Goal: Task Accomplishment & Management: Complete application form

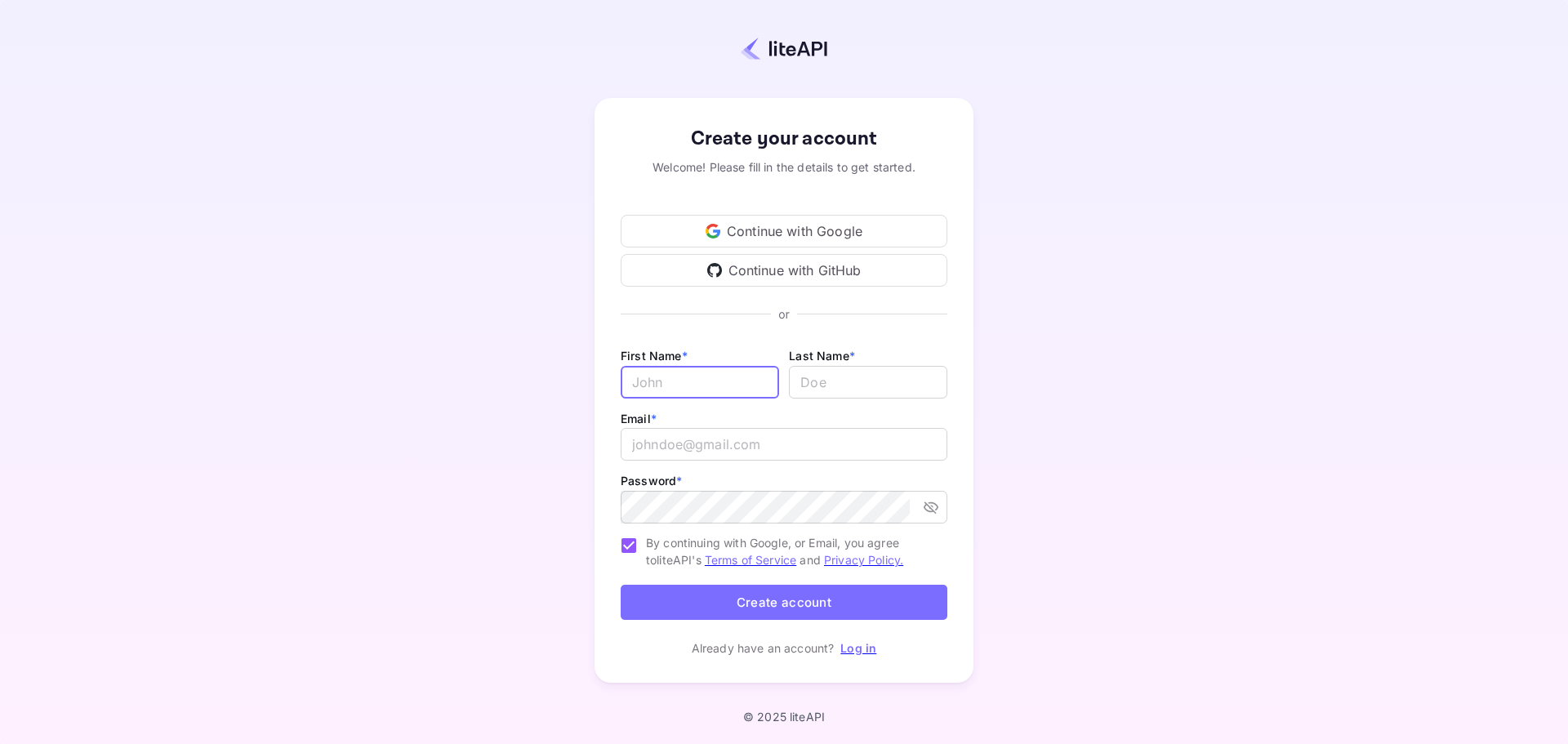
click at [709, 387] on input "Email *" at bounding box center [699, 382] width 159 height 33
type input "Pawarisa"
type input "Hirantanes"
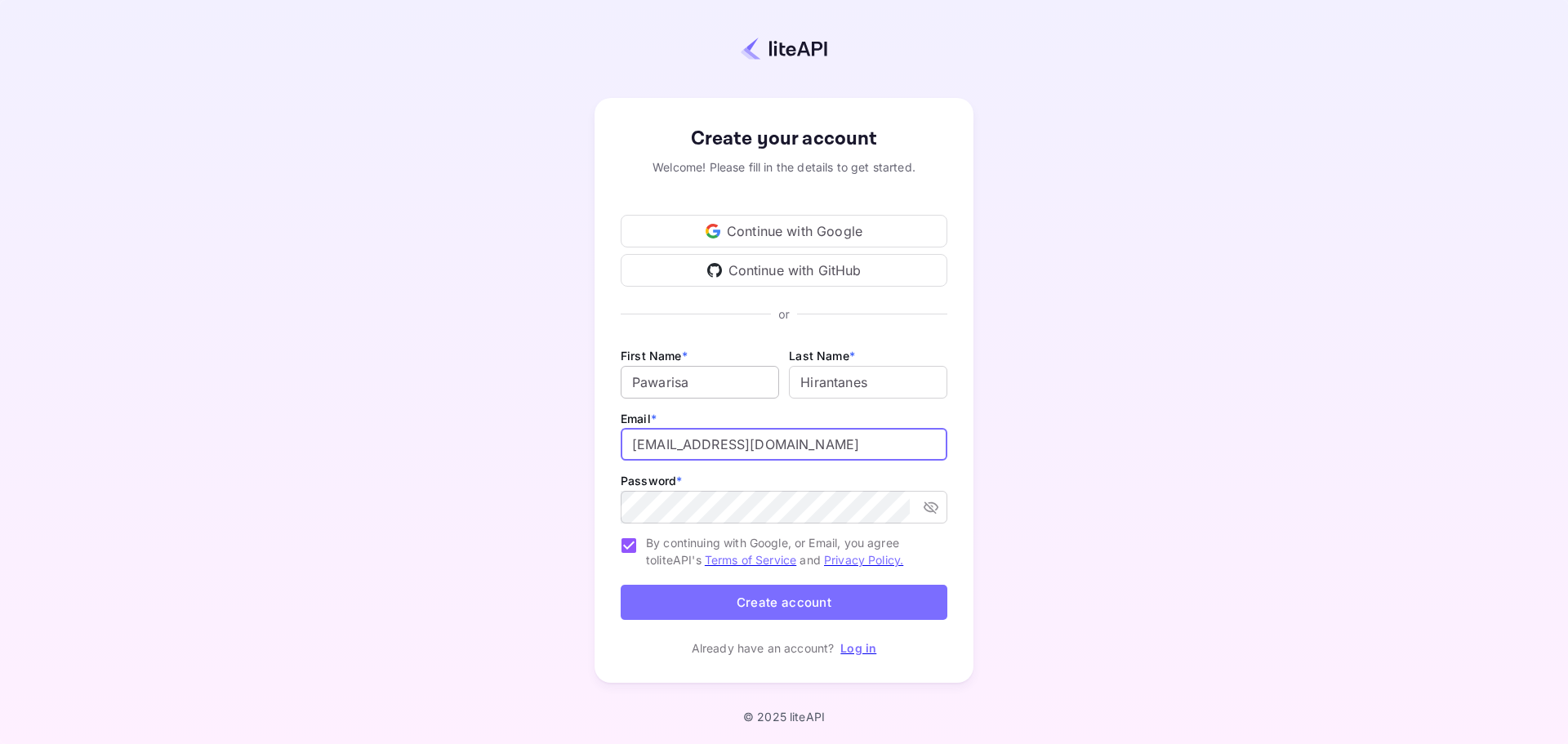
type input "[EMAIL_ADDRESS][DOMAIN_NAME]"
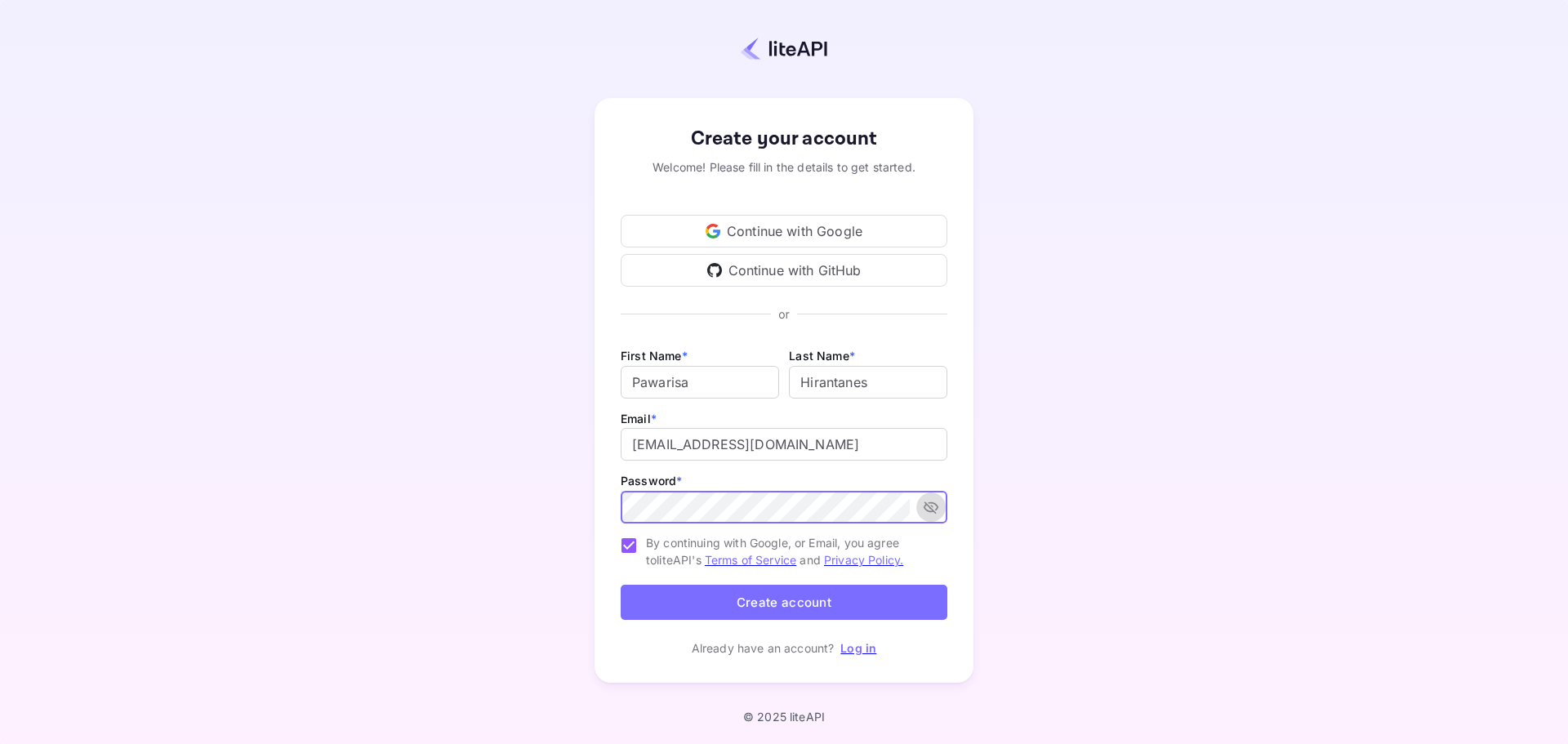
click at [933, 505] on icon "toggle password visibility" at bounding box center [930, 506] width 16 height 16
click at [912, 508] on div "​" at bounding box center [783, 507] width 327 height 33
click at [1116, 379] on div "Create your account Welcome! Please fill in the details to get started. Continu…" at bounding box center [784, 390] width 1424 height 639
drag, startPoint x: 781, startPoint y: 605, endPoint x: 917, endPoint y: 605, distance: 136.0
click at [781, 605] on button "Create account" at bounding box center [783, 603] width 327 height 35
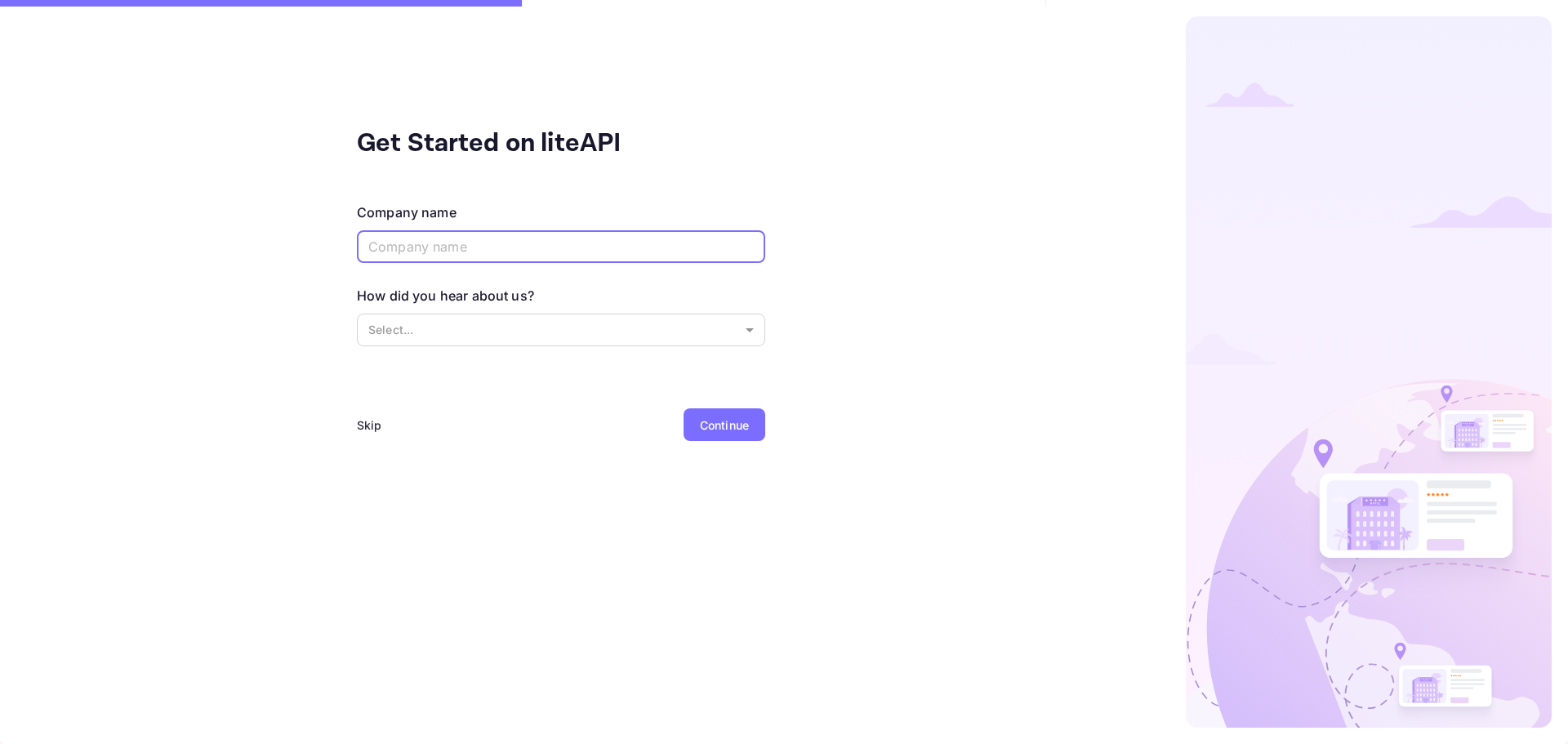
click at [485, 249] on input "text" at bounding box center [561, 246] width 408 height 33
type input "Niya Travel & Tours Co., Ltd."
click at [530, 326] on body "Get Started on liteAPI Company name Niya Travel & Tours Co., Ltd. ​ How did you…" at bounding box center [784, 372] width 1568 height 744
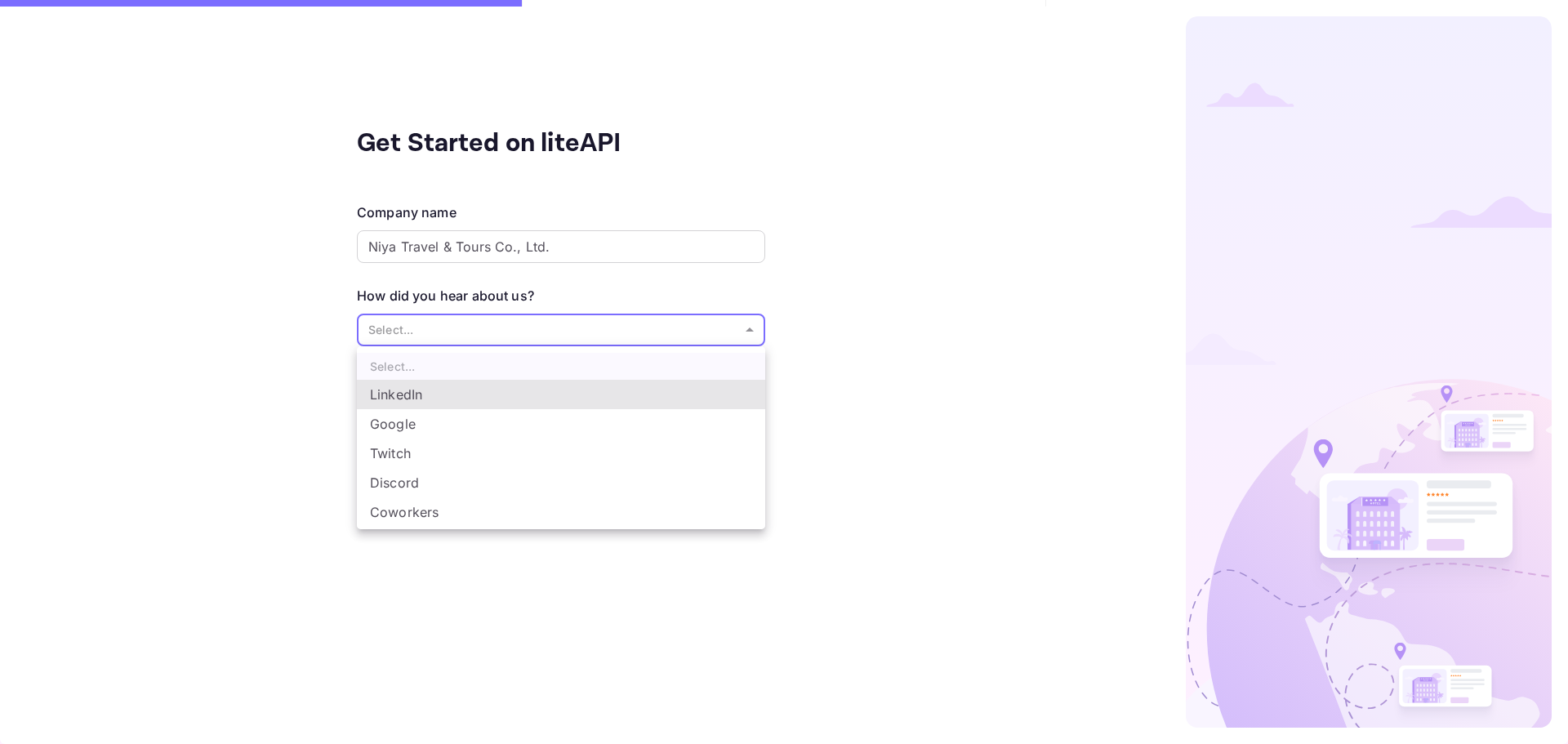
click at [466, 513] on li "Coworkers" at bounding box center [561, 512] width 408 height 29
type input "Coworkers"
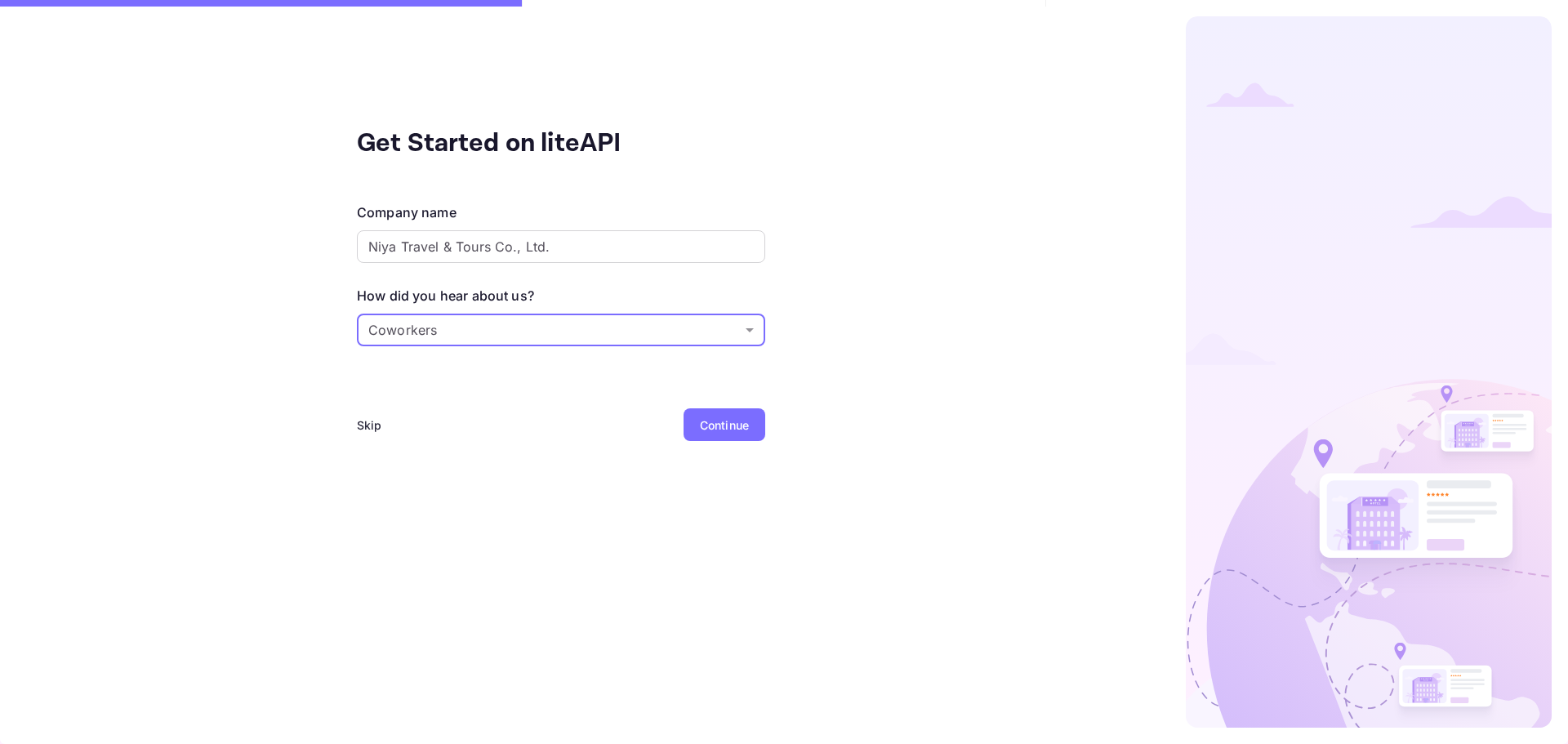
click at [712, 418] on div "Continue" at bounding box center [724, 425] width 49 height 17
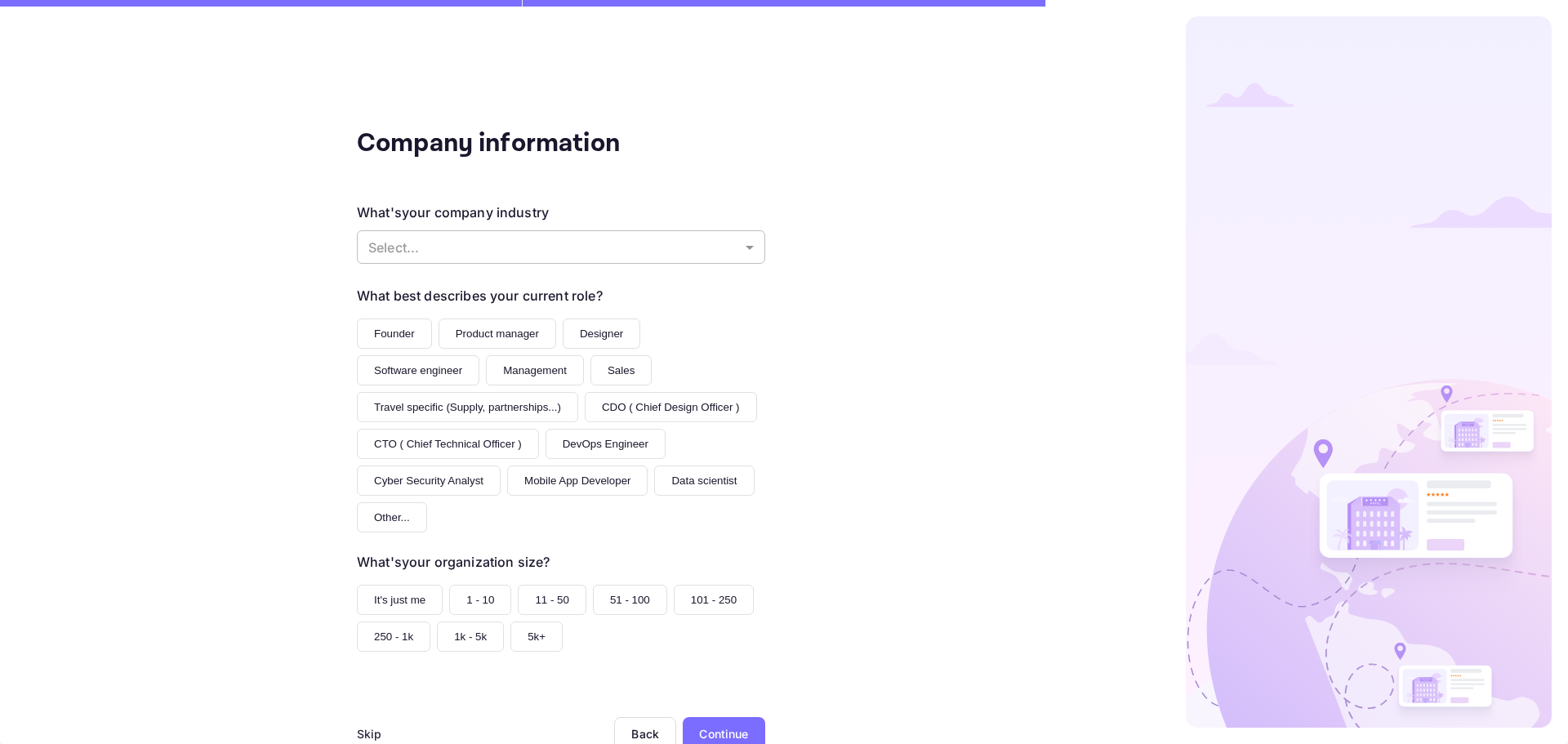
click at [565, 249] on body "Company information What's your company industry Select... ​ What best describe…" at bounding box center [784, 372] width 1568 height 744
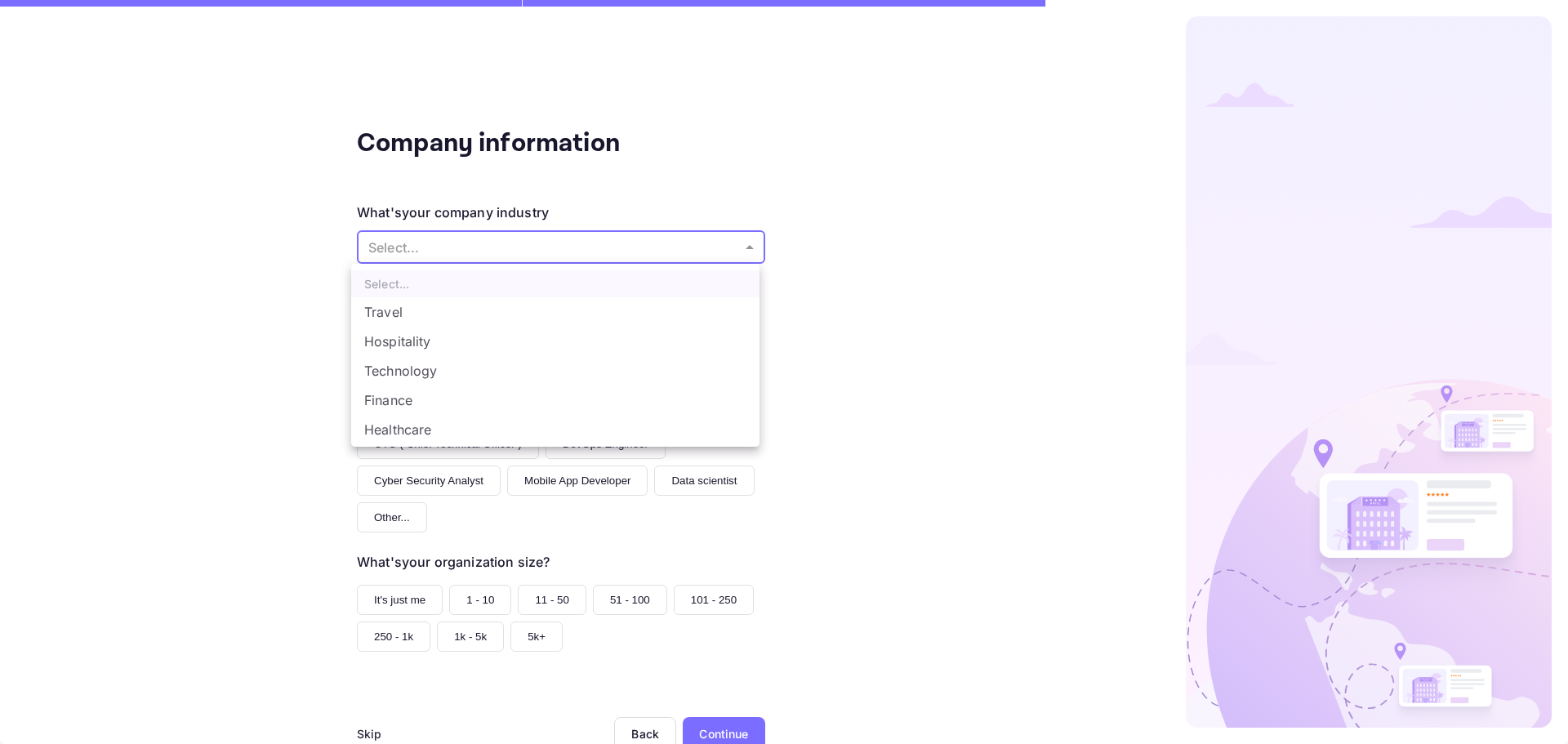
click at [528, 312] on li "Travel" at bounding box center [555, 312] width 408 height 29
type input "Travel"
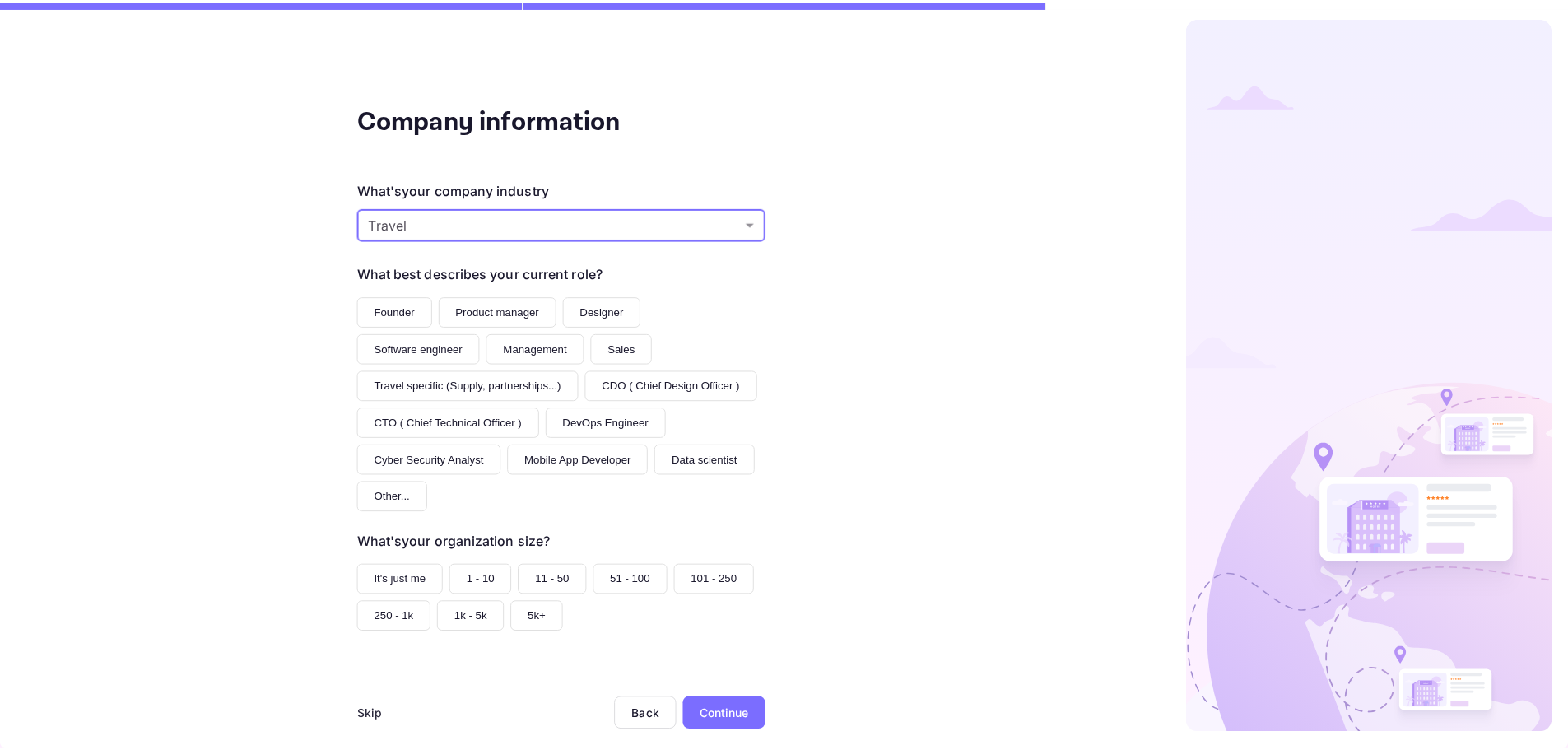
scroll to position [46, 0]
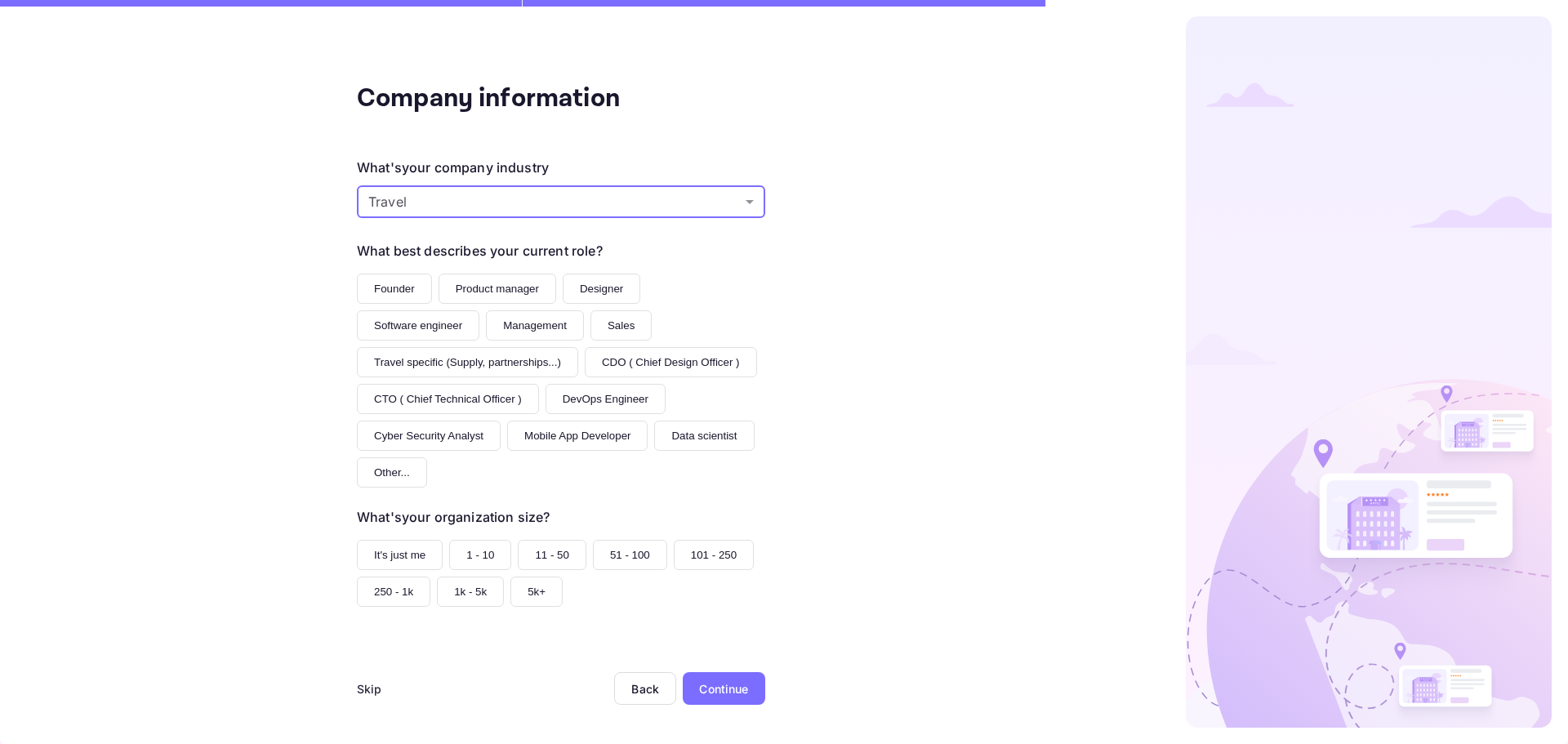
click at [530, 328] on button "Management" at bounding box center [535, 326] width 98 height 30
click at [464, 553] on button "1 - 10" at bounding box center [480, 555] width 62 height 30
click at [719, 695] on div "Continue" at bounding box center [724, 689] width 49 height 17
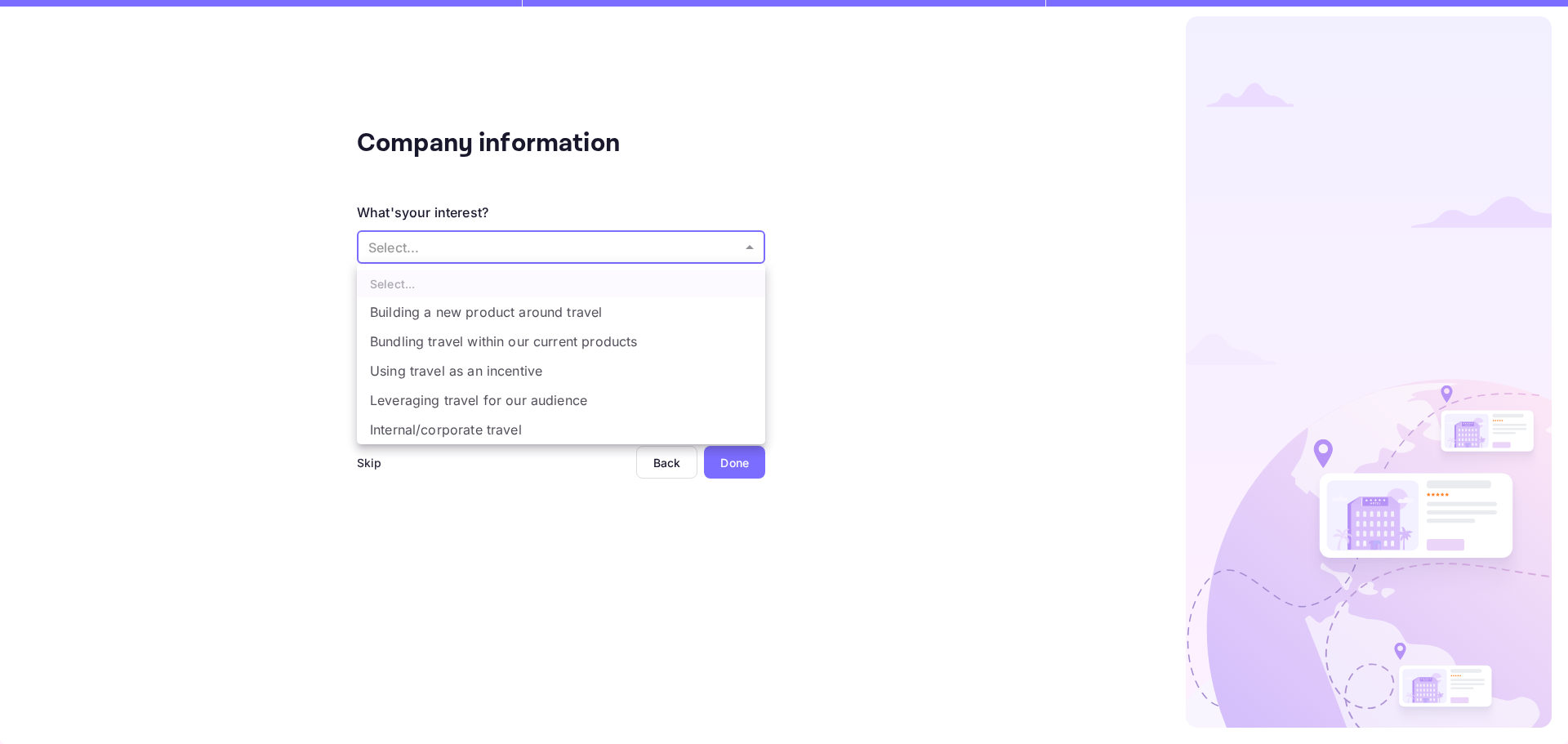
click at [515, 233] on body "Company information What's your interest? Select... ​ Do you have any previous …" at bounding box center [784, 372] width 1568 height 744
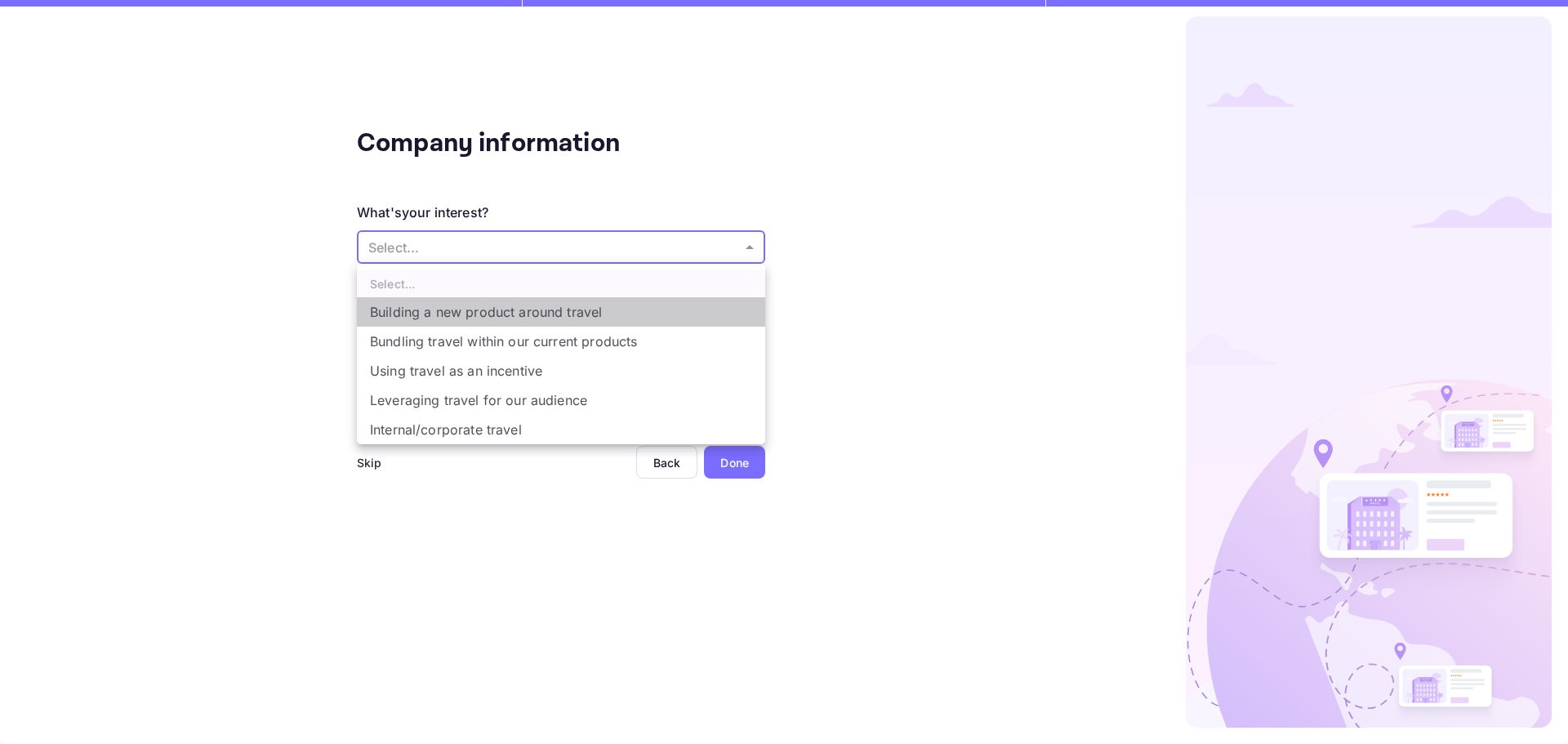
click at [603, 317] on li "Building a new product around travel" at bounding box center [561, 312] width 408 height 29
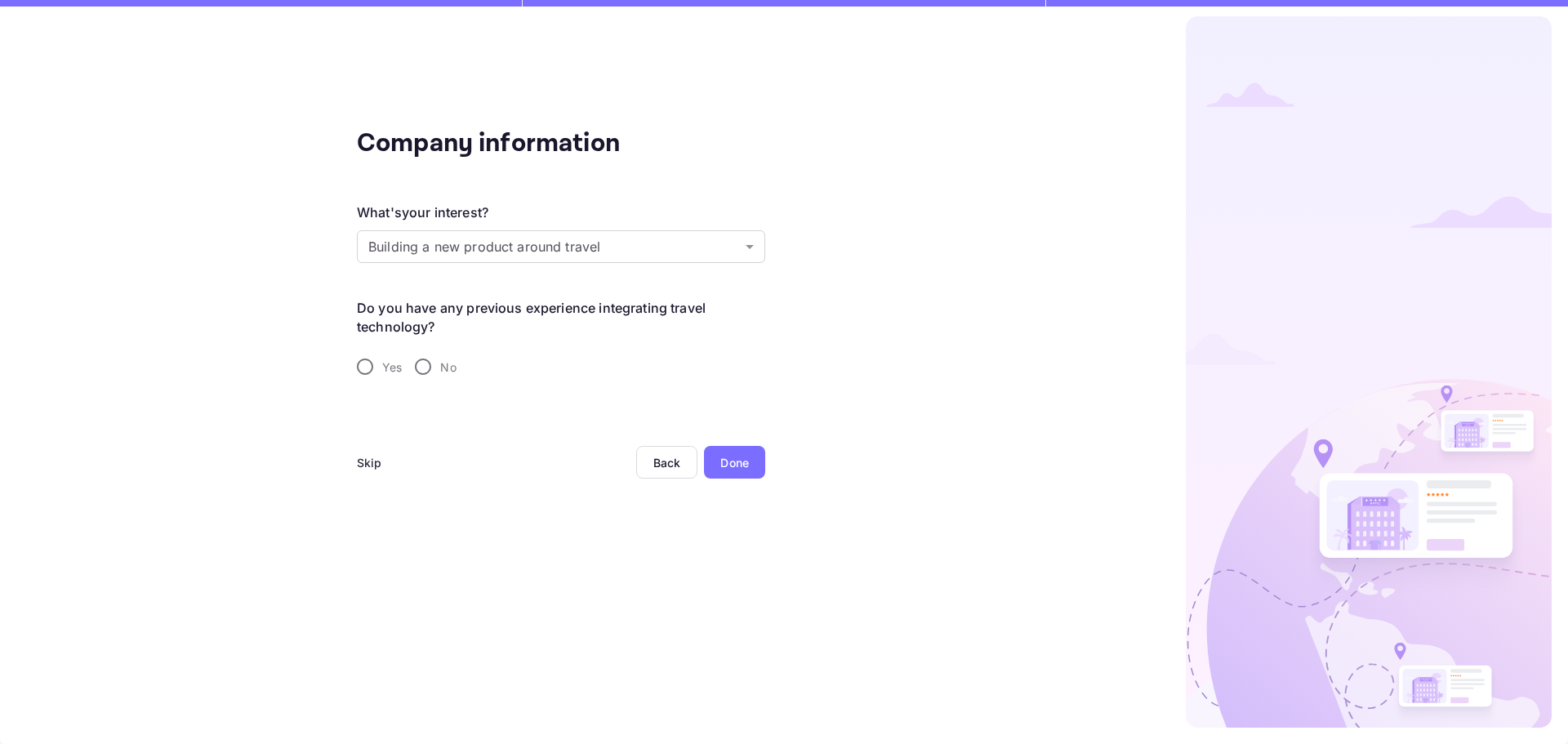
click at [1498, 691] on img at bounding box center [1369, 371] width 366 height 711
click at [630, 249] on body "Company information What's your interest? Building a new product around travel …" at bounding box center [784, 372] width 1568 height 744
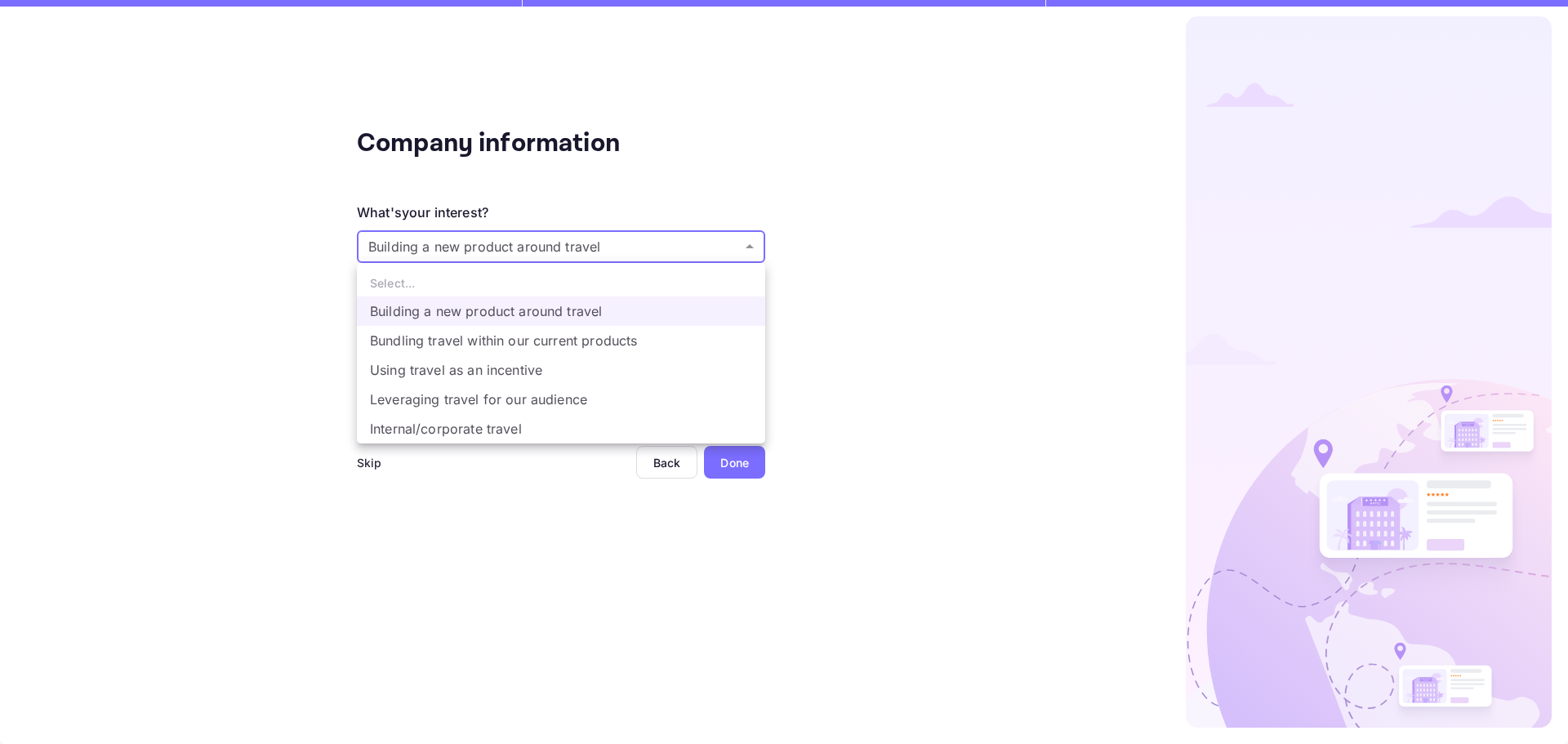
click at [598, 402] on li "Leveraging travel for our audience" at bounding box center [561, 399] width 408 height 29
type input "Leveraging travel for our audience"
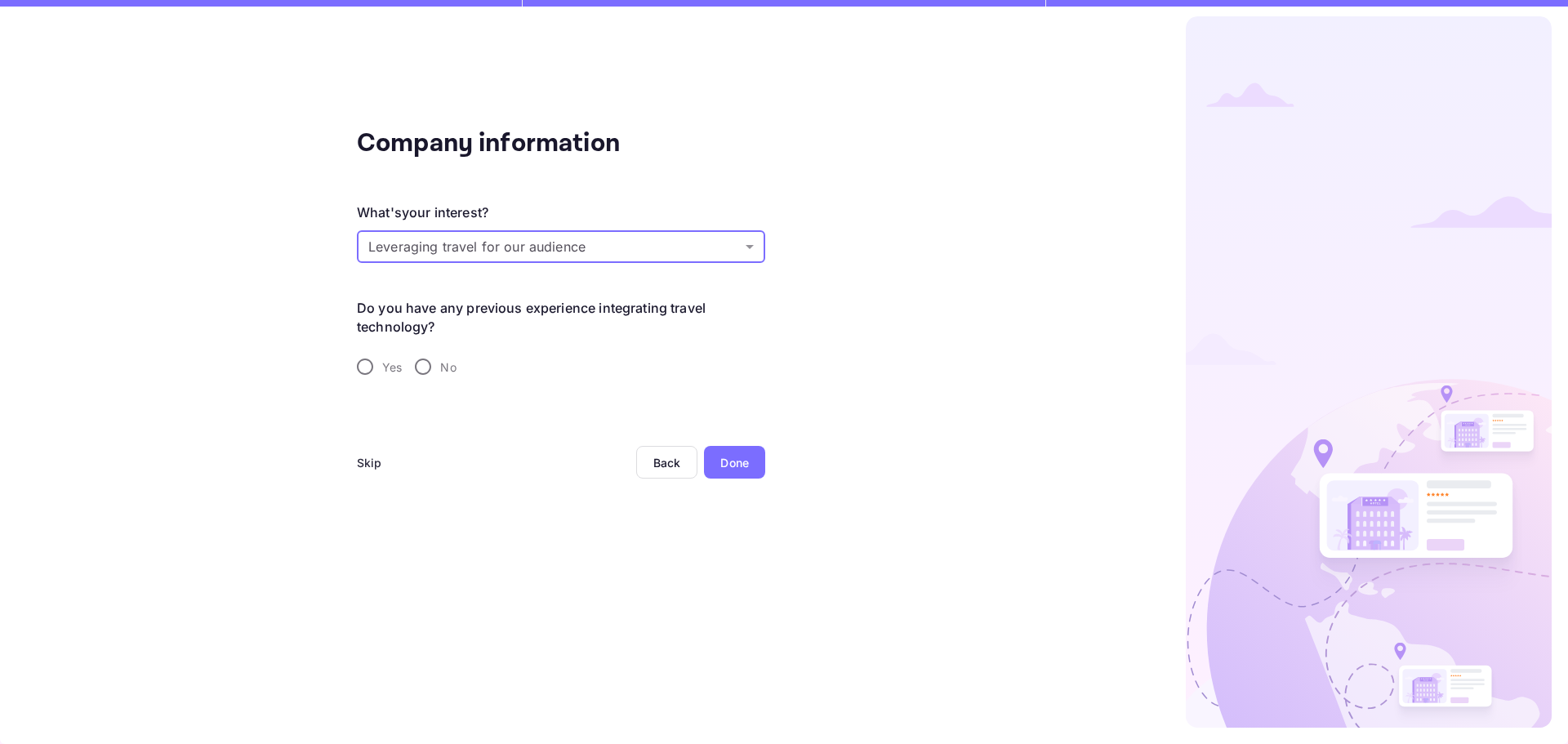
click at [425, 367] on input "No" at bounding box center [423, 366] width 34 height 34
radio input "true"
click at [714, 458] on div "Done" at bounding box center [734, 462] width 61 height 33
